Goal: Transaction & Acquisition: Purchase product/service

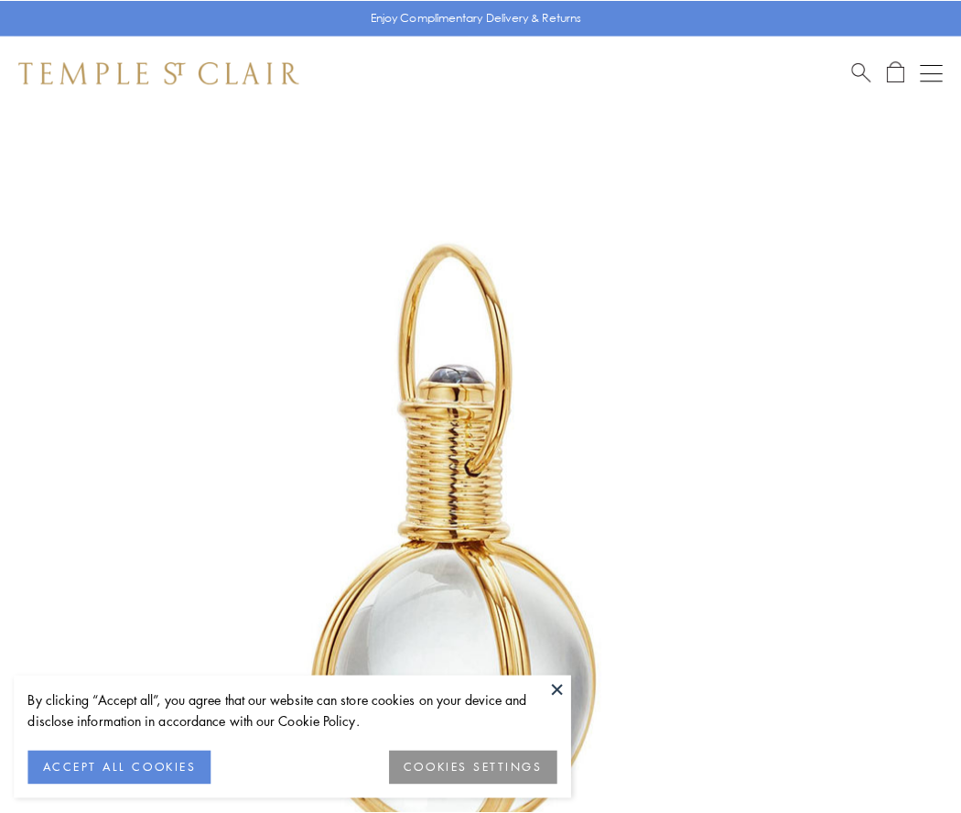
scroll to position [478, 0]
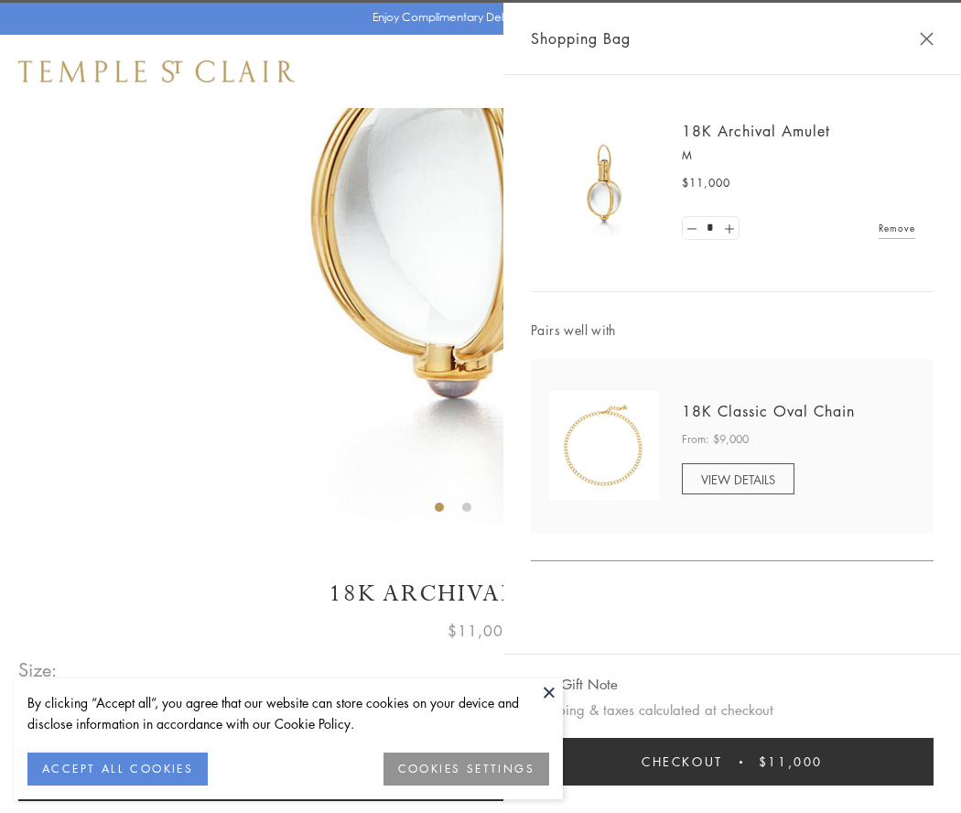
click at [732, 761] on button "Checkout $11,000" at bounding box center [732, 762] width 403 height 48
